Goal: Information Seeking & Learning: Compare options

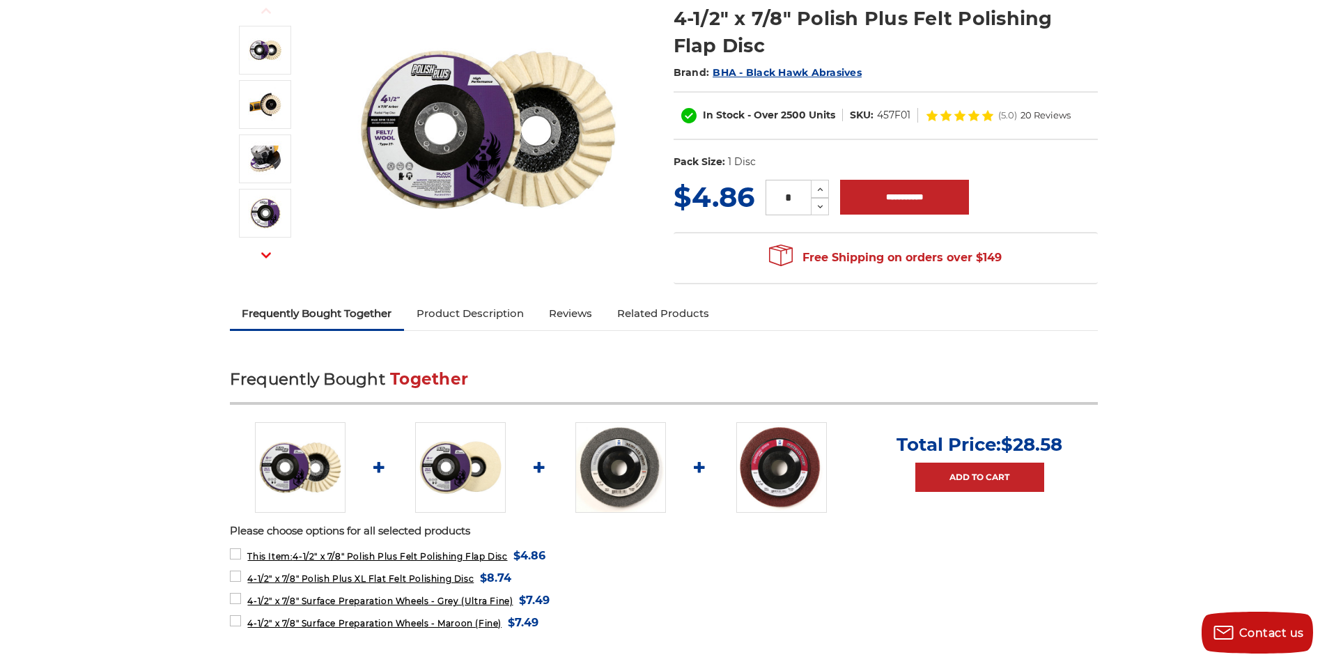
scroll to position [209, 0]
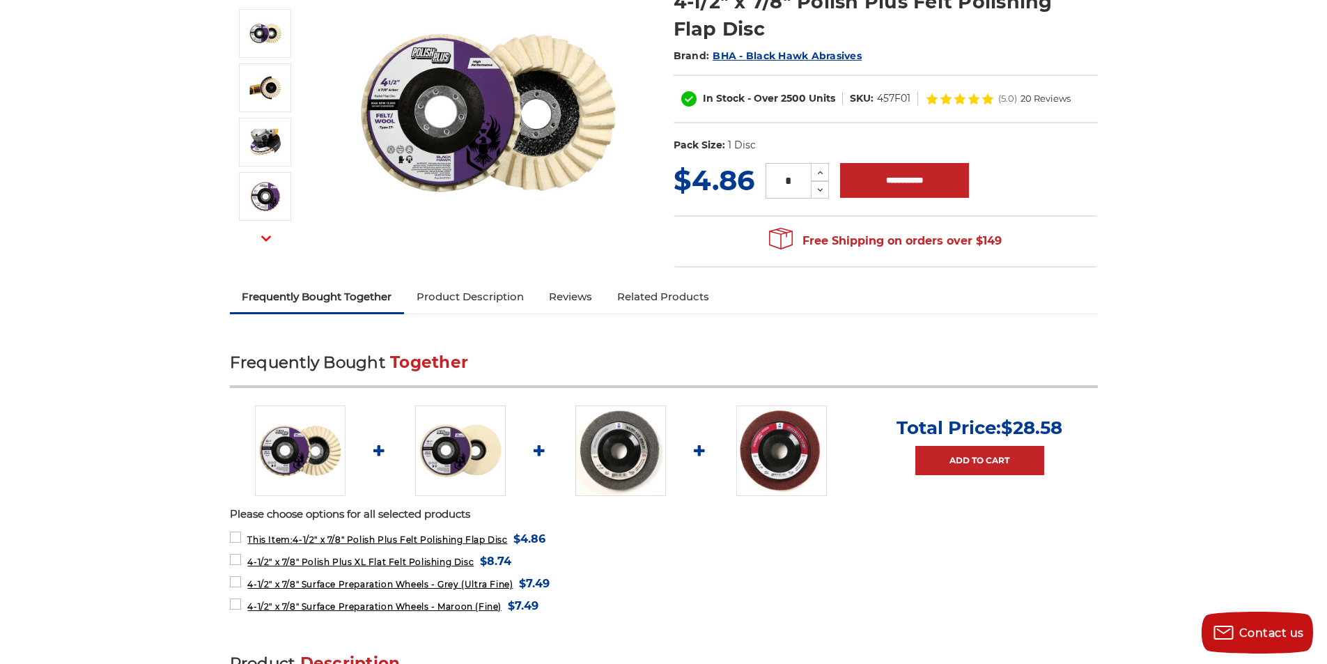
click at [629, 435] on img at bounding box center [620, 450] width 91 height 91
